Goal: Information Seeking & Learning: Learn about a topic

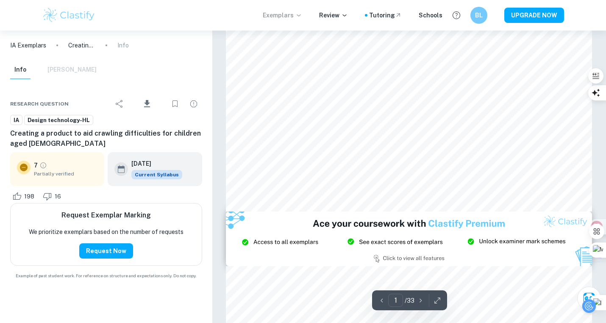
scroll to position [17725, 0]
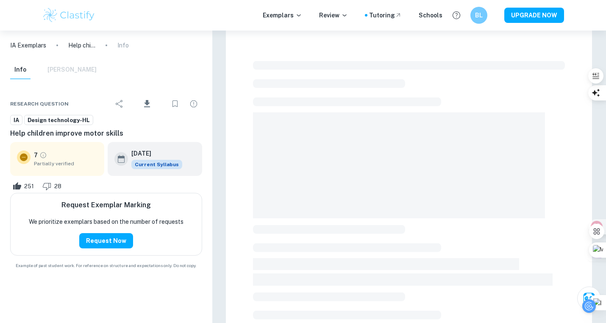
scroll to position [5096, 0]
click at [74, 21] on img at bounding box center [69, 15] width 54 height 17
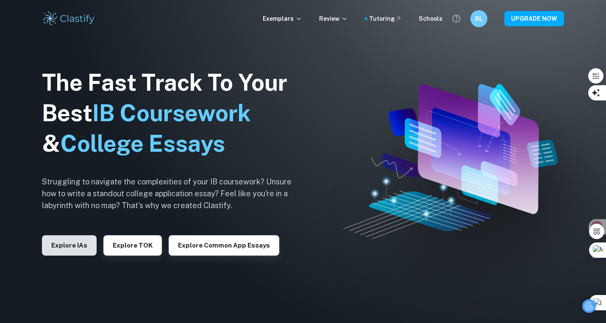
click at [78, 251] on button "Explore IAs" at bounding box center [69, 245] width 55 height 20
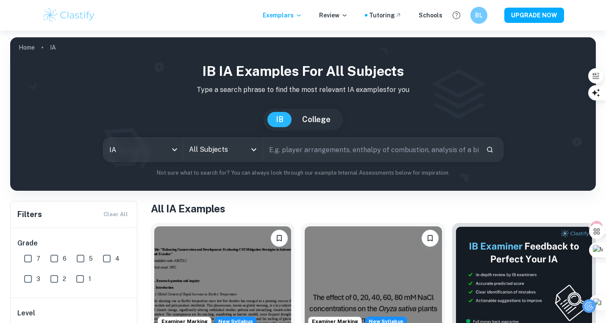
click at [308, 148] on input "text" at bounding box center [371, 150] width 216 height 24
type input "design"
click at [25, 256] on input "7" at bounding box center [27, 258] width 17 height 17
checkbox input "true"
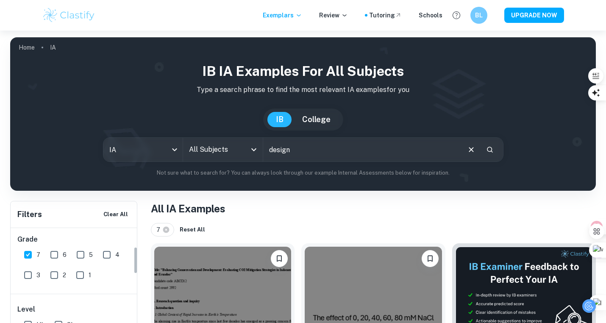
scroll to position [69, 0]
click at [31, 258] on input "HL" at bounding box center [27, 258] width 17 height 17
checkbox input "true"
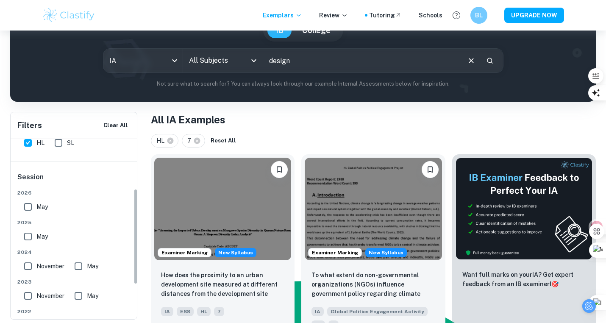
scroll to position [97, 0]
click at [26, 234] on input "May" at bounding box center [27, 236] width 17 height 17
checkbox input "true"
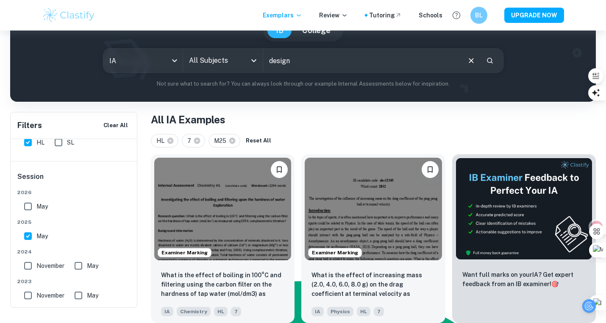
click at [325, 72] on input "design" at bounding box center [361, 61] width 197 height 24
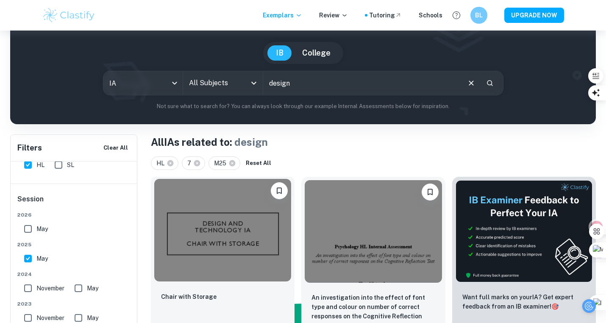
scroll to position [120, 0]
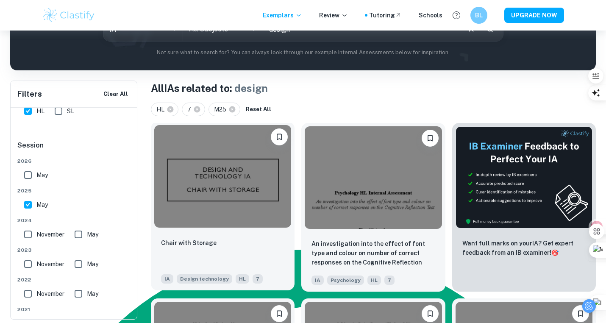
click at [219, 240] on div "Chair with Storage" at bounding box center [222, 252] width 123 height 29
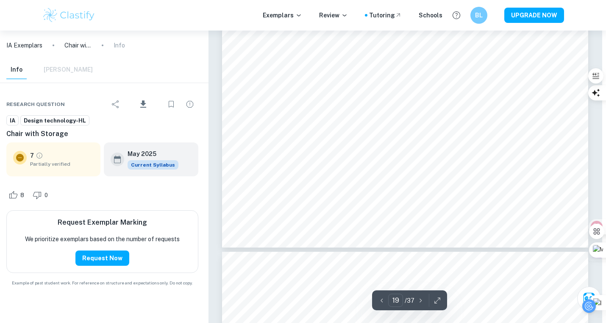
scroll to position [9885, 4]
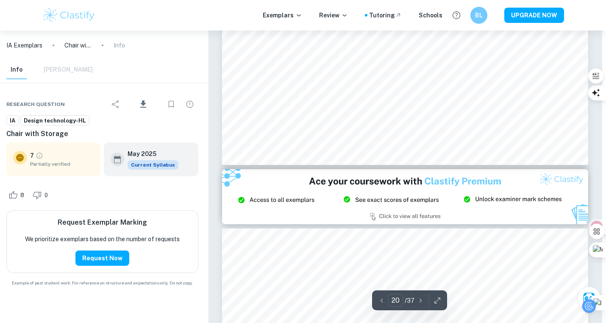
type input "21"
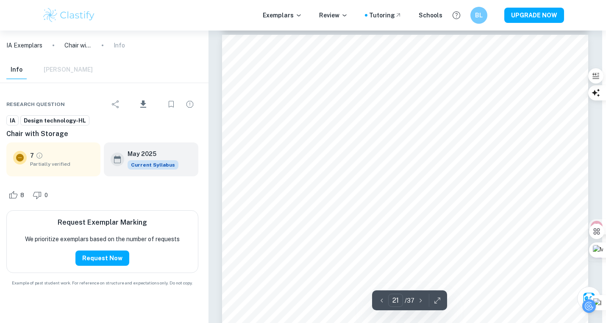
scroll to position [10742, 4]
